Goal: Task Accomplishment & Management: Complete application form

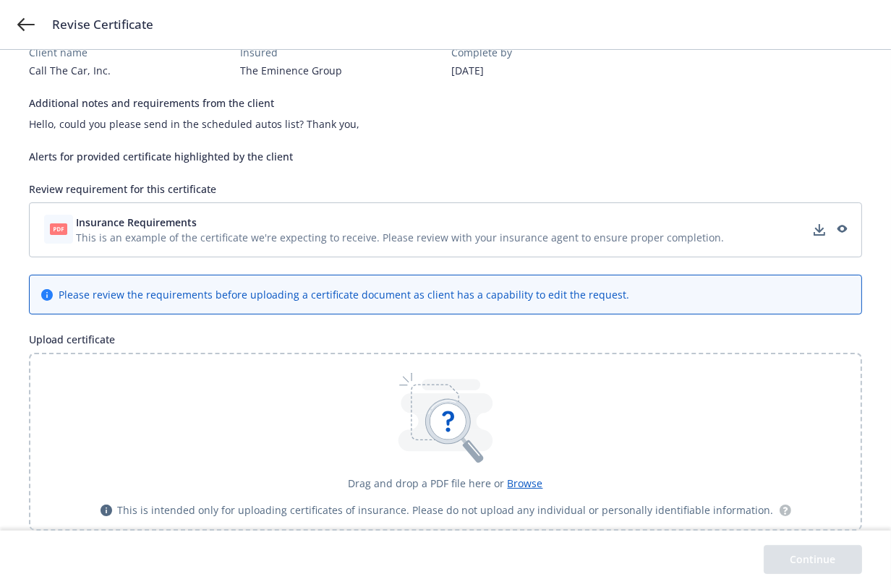
scroll to position [145, 0]
drag, startPoint x: 819, startPoint y: 21, endPoint x: 828, endPoint y: 54, distance: 33.7
click at [819, 21] on div "Revise Certificate" at bounding box center [463, 24] width 822 height 17
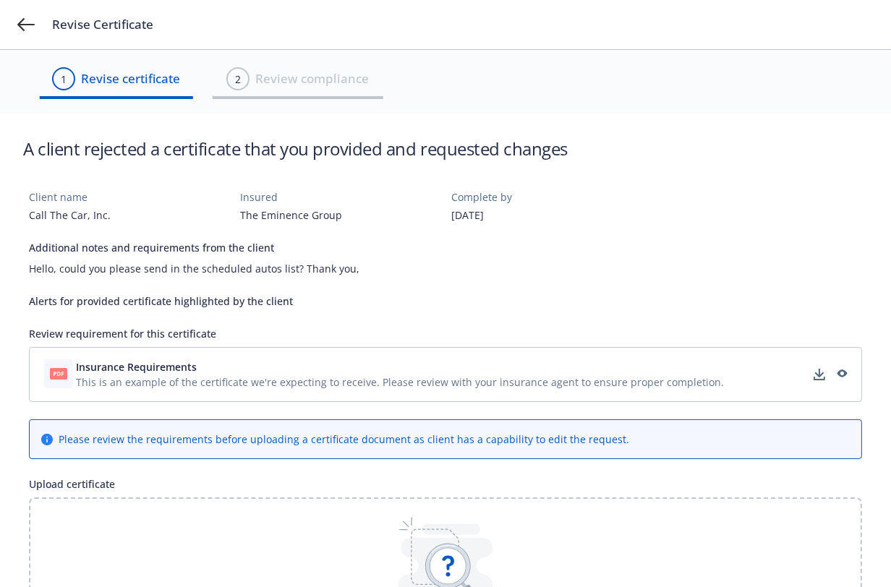
scroll to position [0, 0]
click at [191, 379] on span "This is an example of the certificate we're expecting to receive. Please review…" at bounding box center [400, 382] width 648 height 15
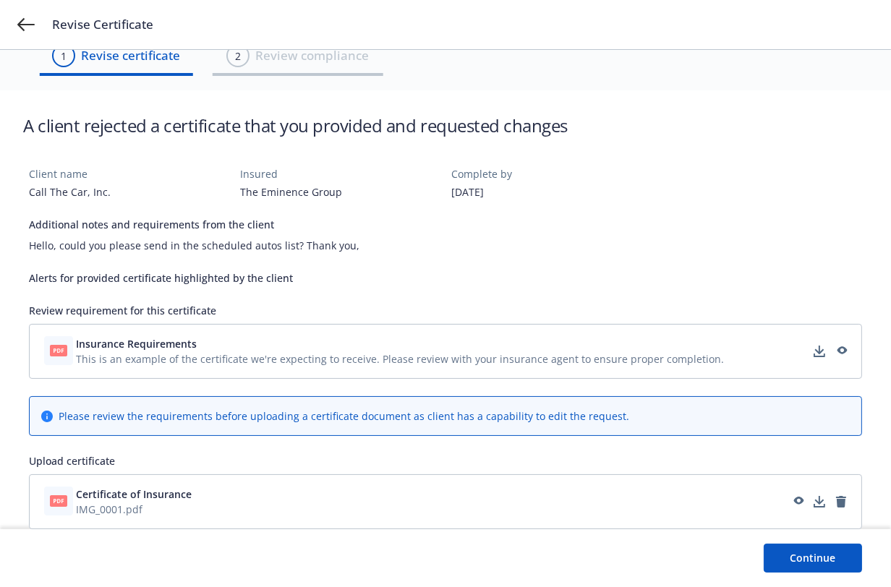
scroll to position [22, 0]
click at [788, 551] on button "Continue" at bounding box center [813, 559] width 98 height 29
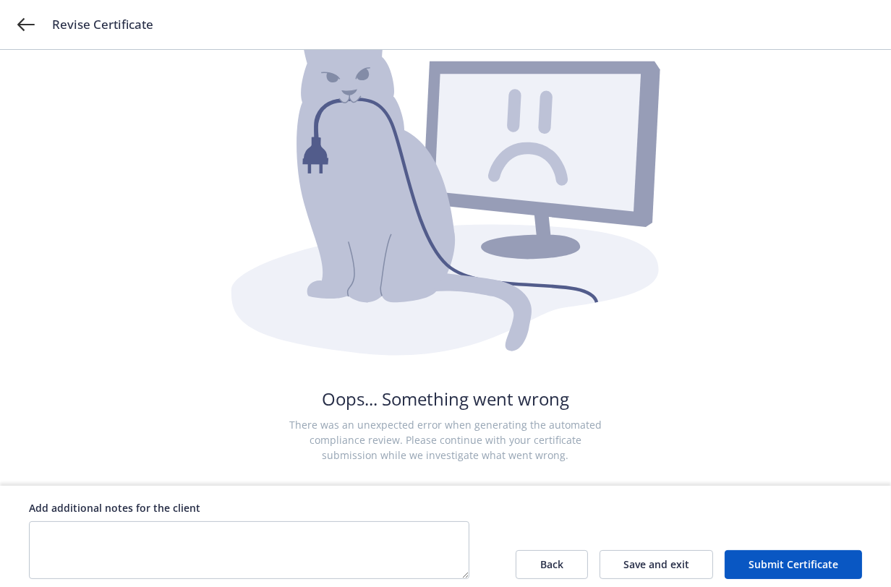
scroll to position [127, 0]
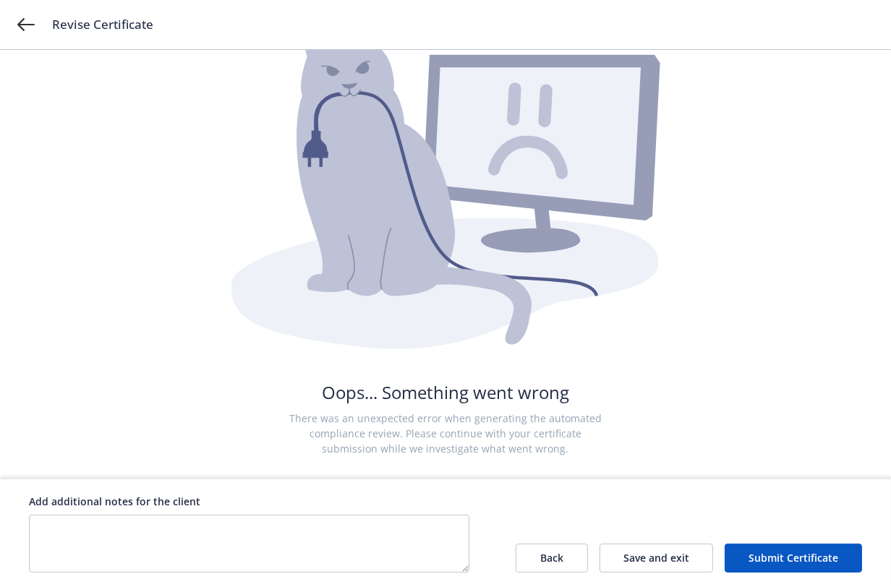
click at [783, 555] on button "Submit Certificate" at bounding box center [793, 558] width 137 height 29
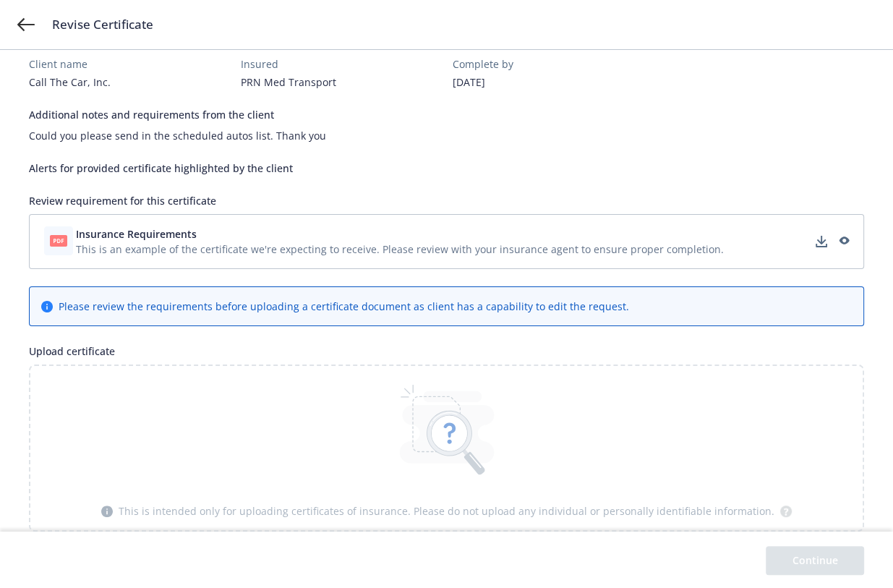
scroll to position [21, 0]
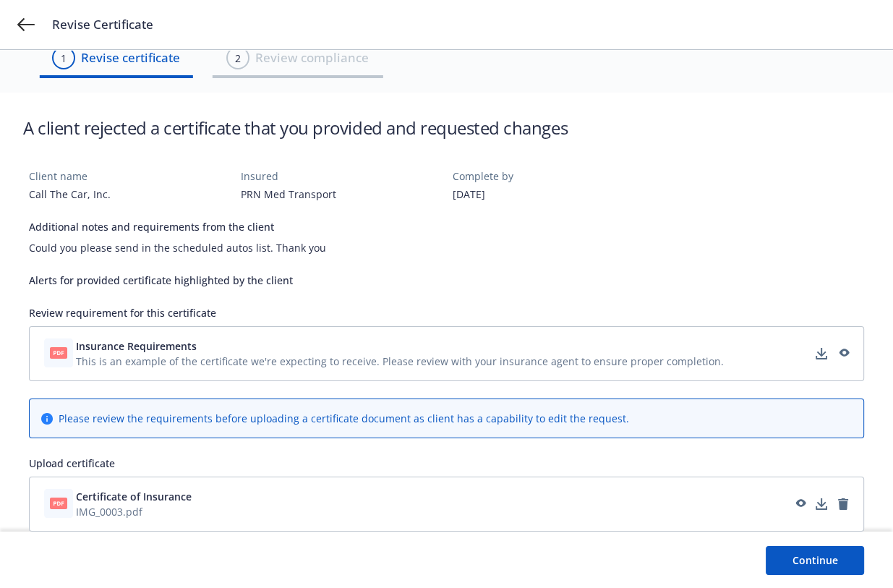
click at [837, 560] on button "Continue" at bounding box center [815, 560] width 98 height 29
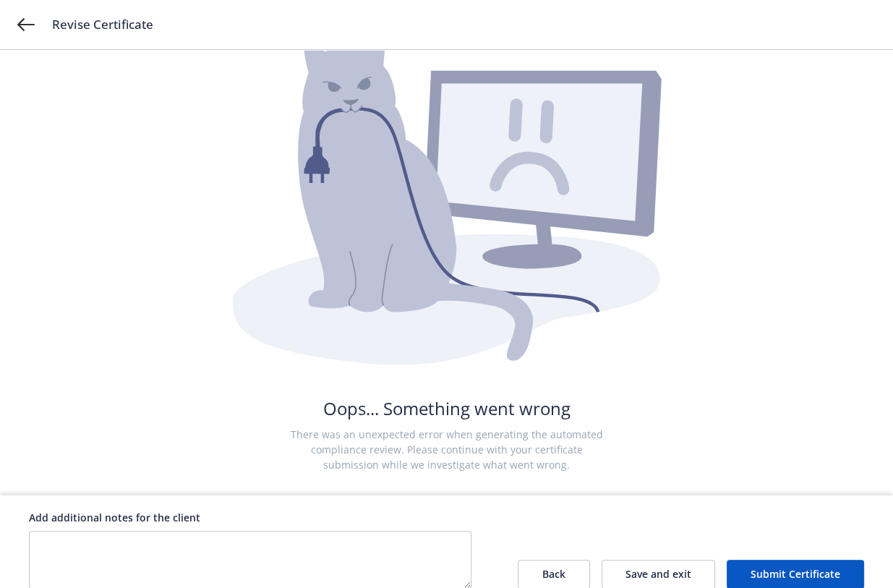
scroll to position [125, 0]
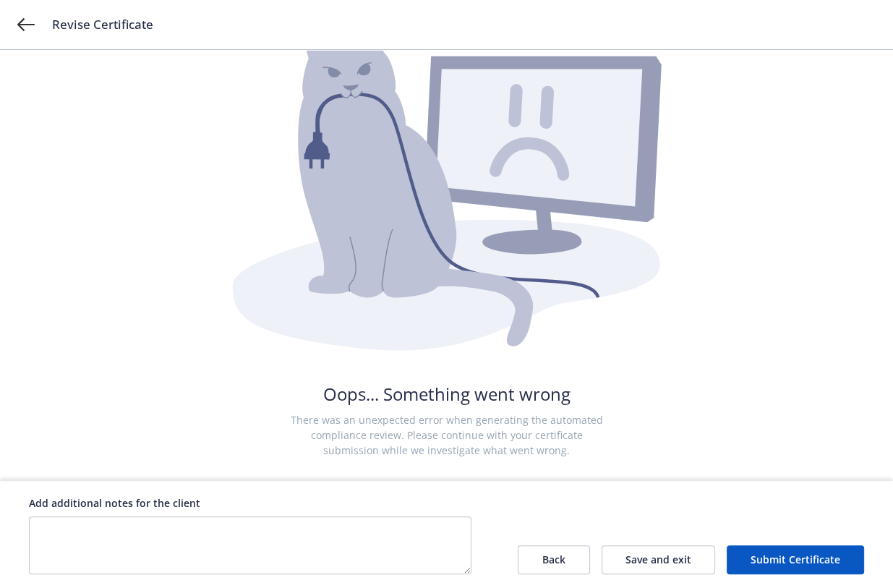
click at [812, 561] on button "Submit Certificate" at bounding box center [795, 559] width 137 height 29
